Goal: Use online tool/utility: Utilize a website feature to perform a specific function

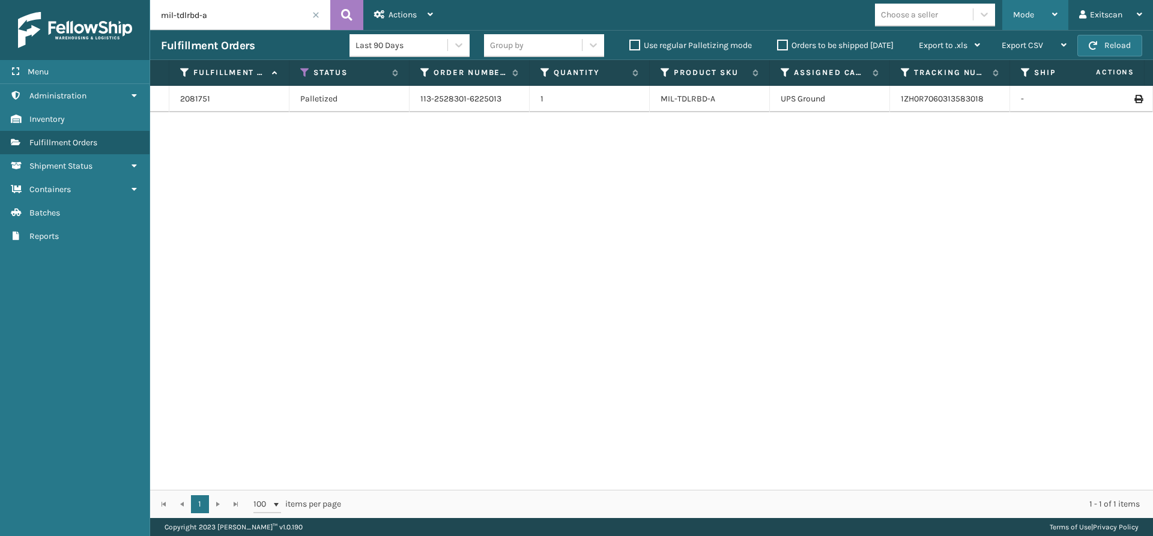
click at [1037, 23] on div "Mode" at bounding box center [1035, 15] width 44 height 30
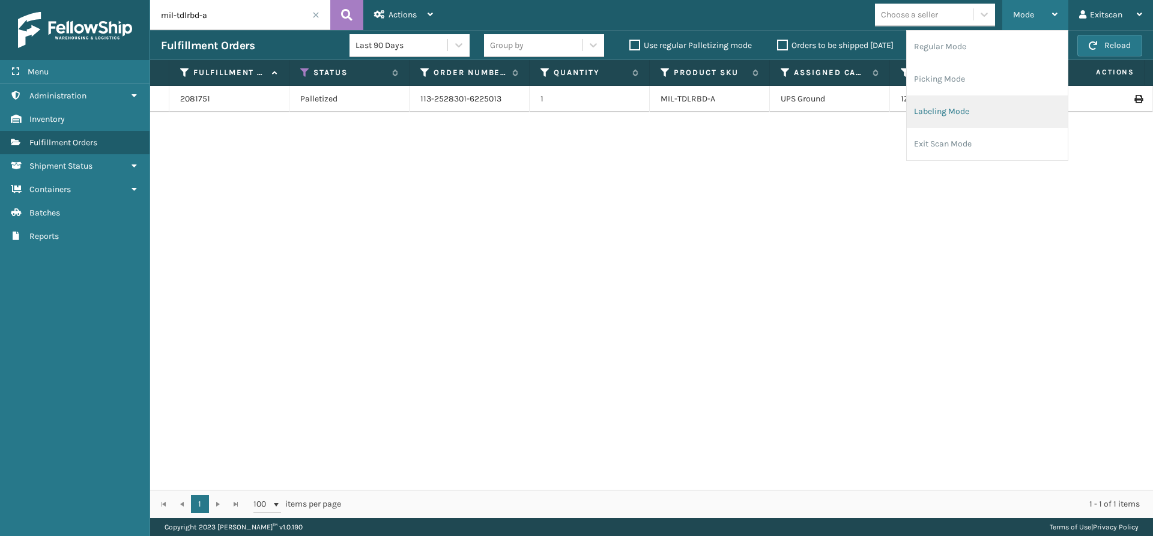
click at [963, 114] on li "Labeling Mode" at bounding box center [987, 112] width 161 height 32
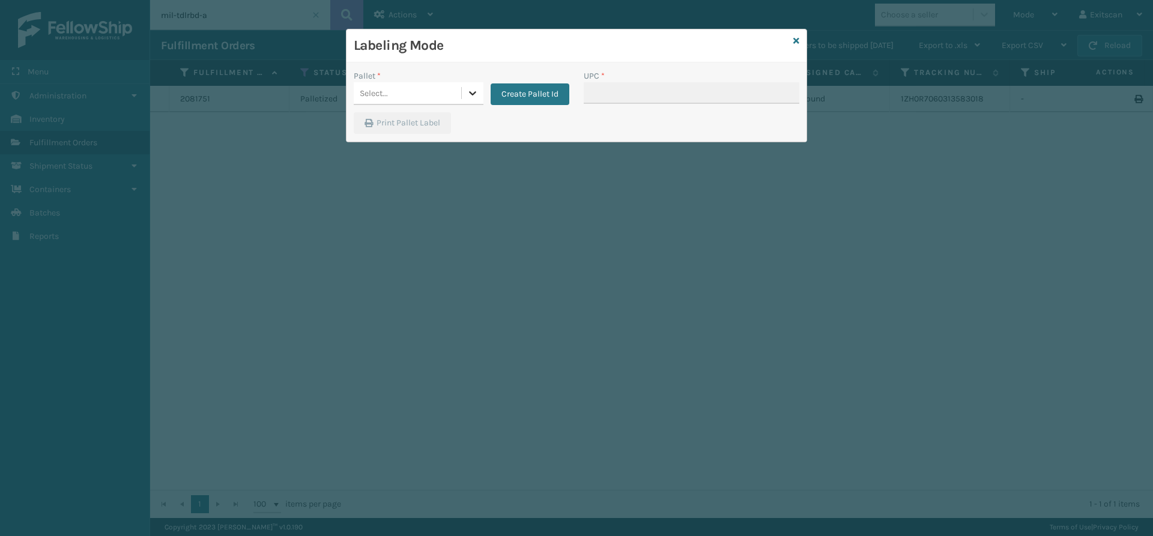
click at [476, 89] on icon at bounding box center [473, 93] width 12 height 12
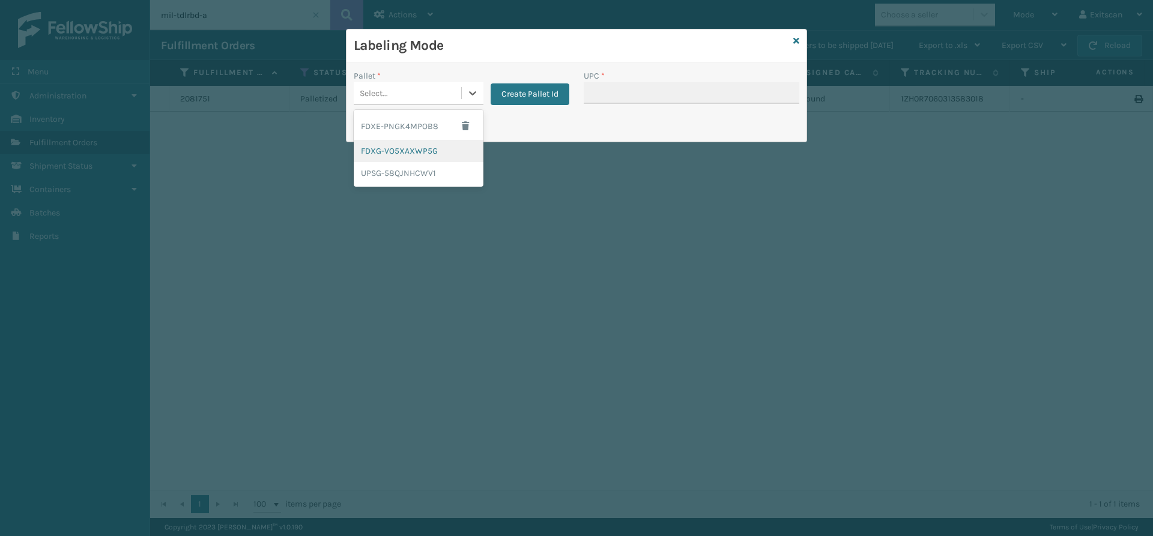
click at [438, 146] on div "FDXG-VO5XAXWP5G" at bounding box center [419, 151] width 130 height 22
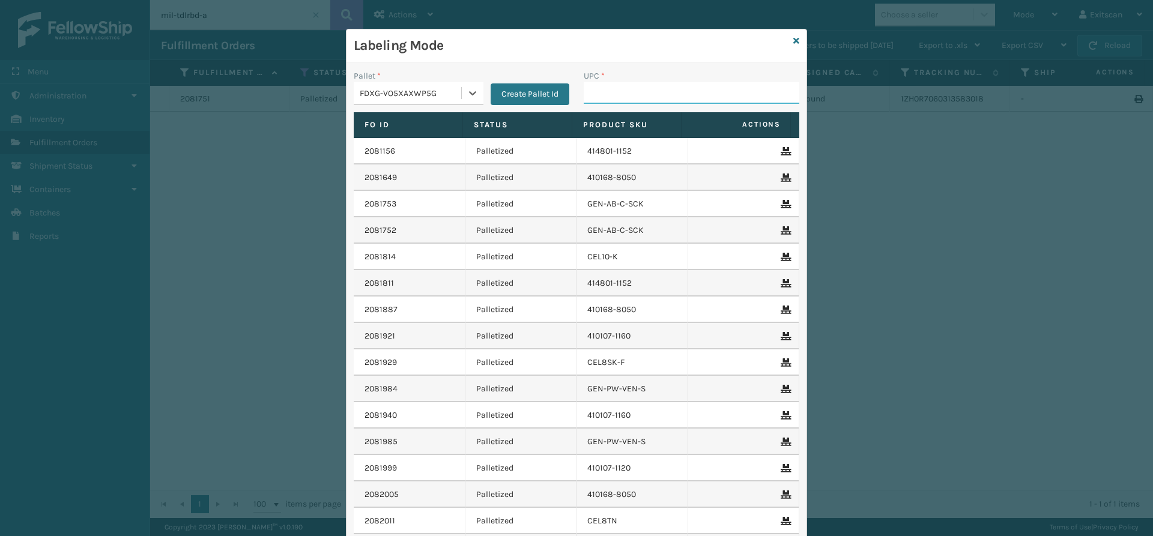
click at [674, 96] on input "UPC *" at bounding box center [692, 93] width 216 height 22
type input "SVS-REM-SLV-002"
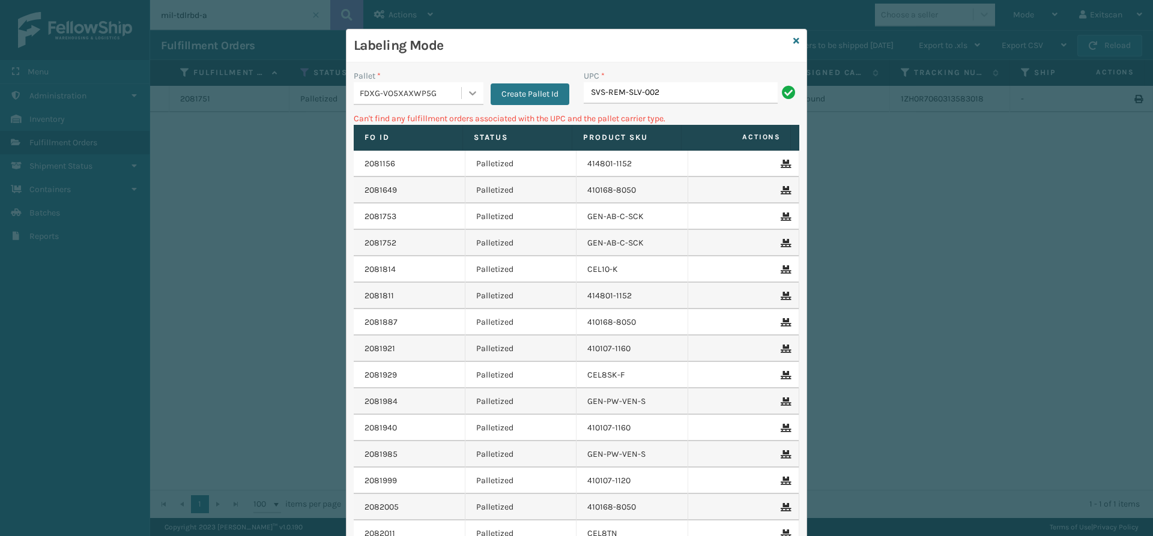
click at [477, 99] on div at bounding box center [473, 93] width 22 height 22
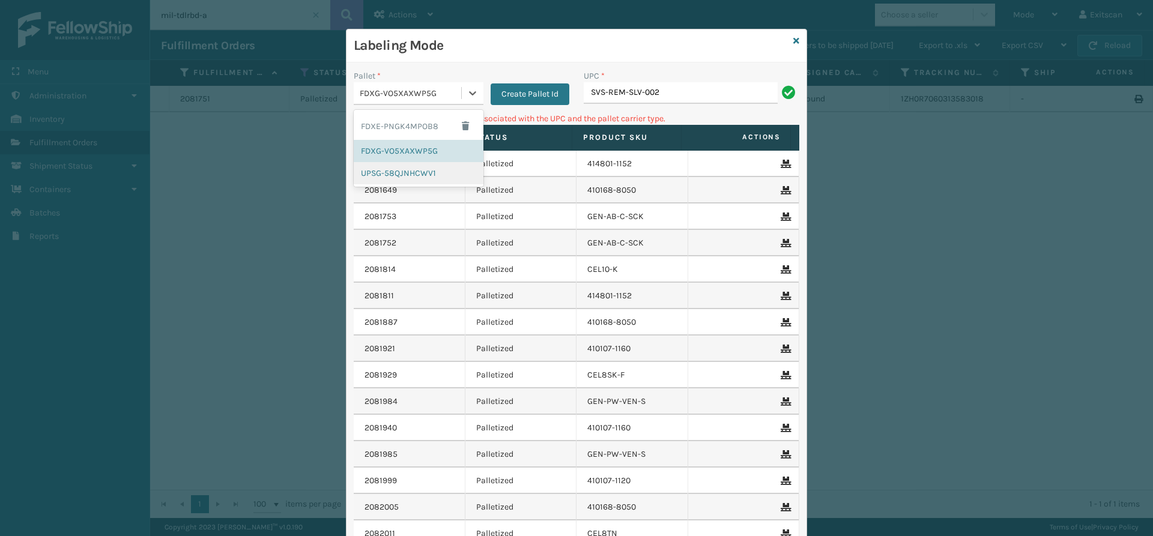
click at [421, 169] on div "UPSG-58QJNHCWV1" at bounding box center [419, 173] width 130 height 22
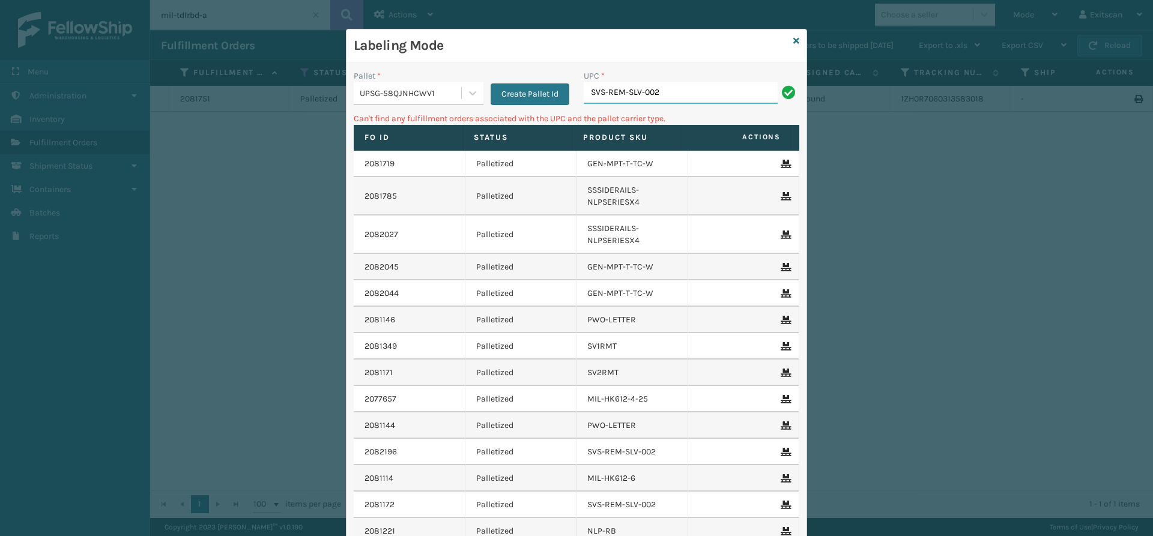
click at [681, 96] on input "SVS-REM-SLV-002" at bounding box center [681, 93] width 194 height 22
